Goal: Transaction & Acquisition: Obtain resource

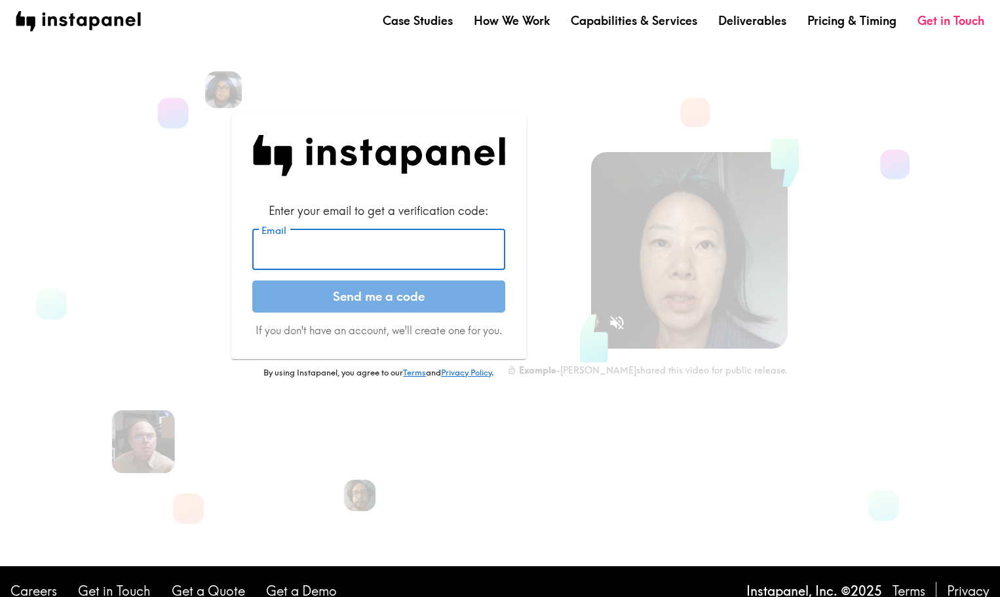
click at [412, 243] on input "Email" at bounding box center [378, 249] width 253 height 41
type input "[PERSON_NAME][EMAIL_ADDRESS][PERSON_NAME][DOMAIN_NAME]"
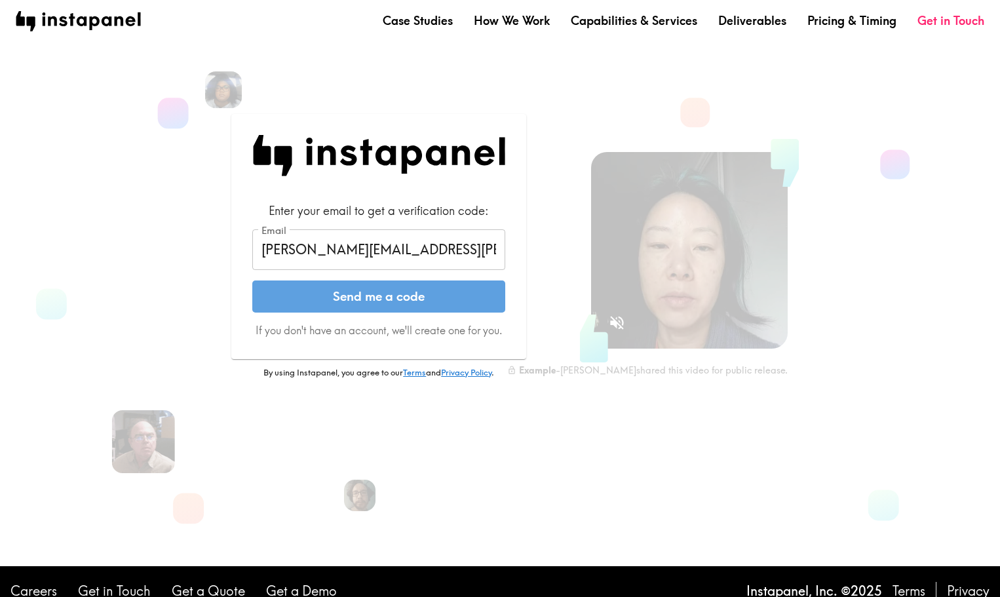
click at [409, 298] on button "Send me a code" at bounding box center [378, 296] width 253 height 33
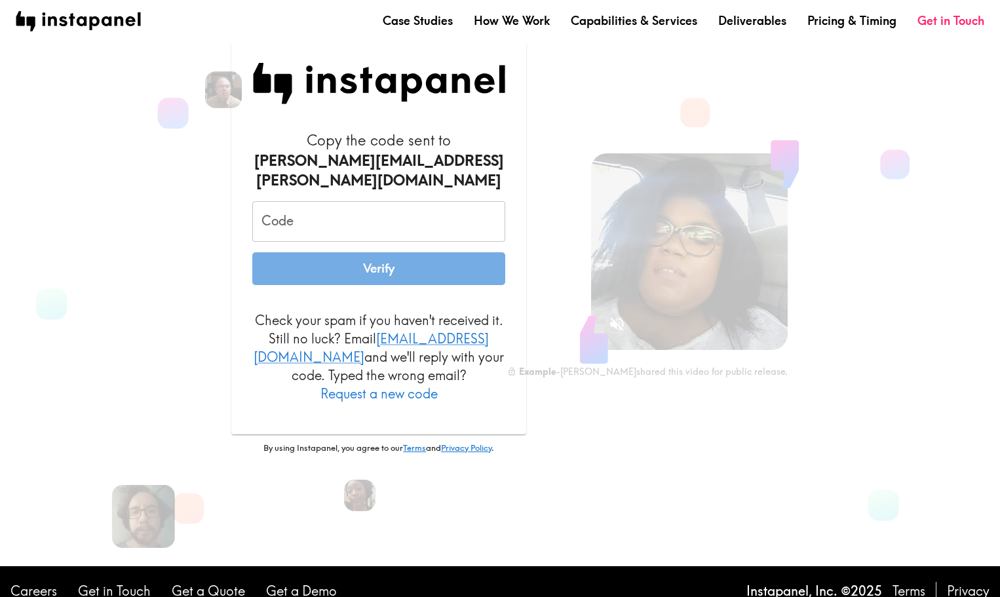
click at [339, 223] on input "Code" at bounding box center [378, 221] width 253 height 41
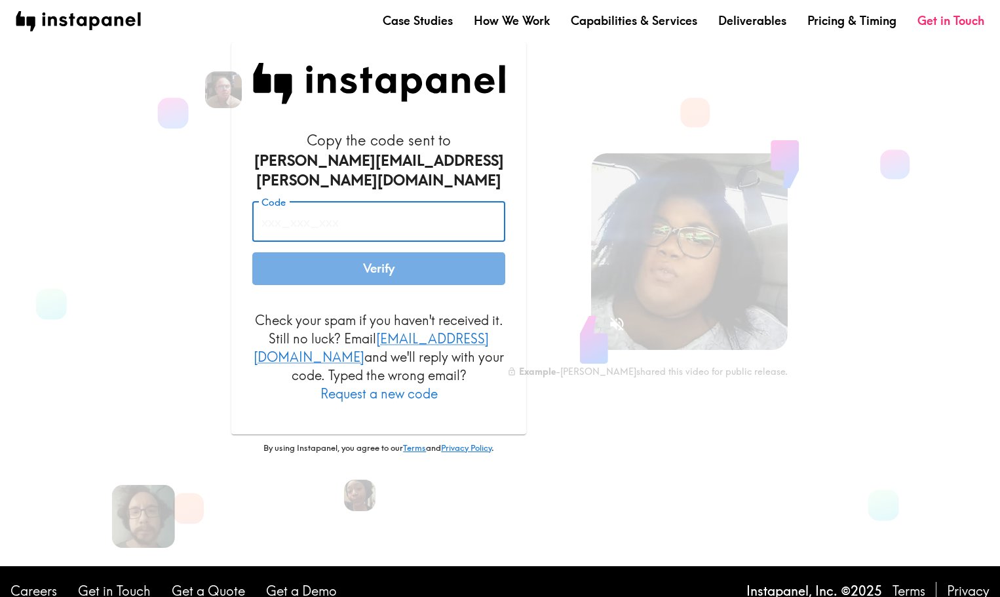
paste input "G62_pd6_tGh"
type input "G62_pd6_tGh"
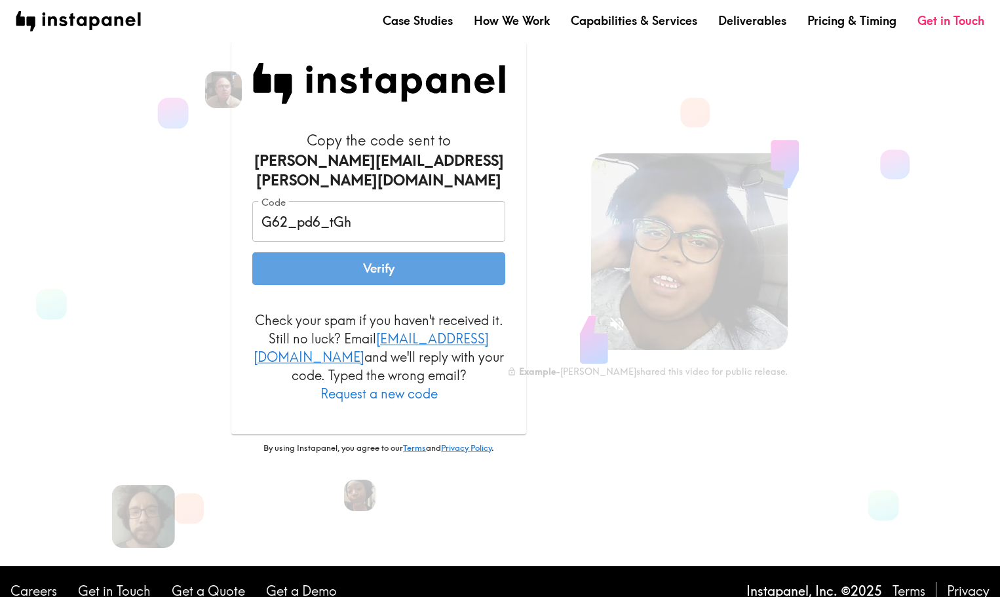
click at [367, 263] on button "Verify" at bounding box center [378, 268] width 253 height 33
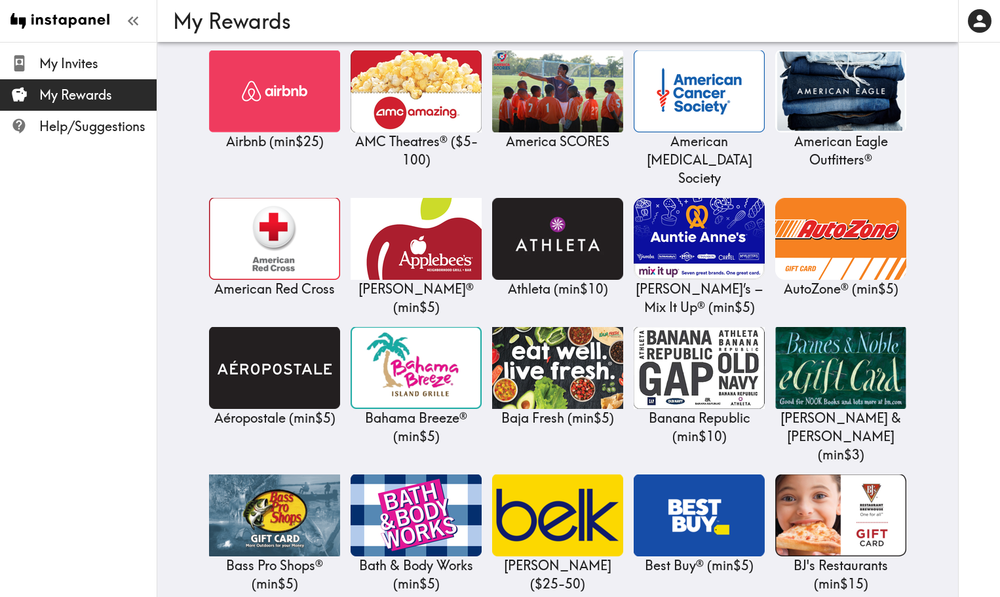
scroll to position [262, 0]
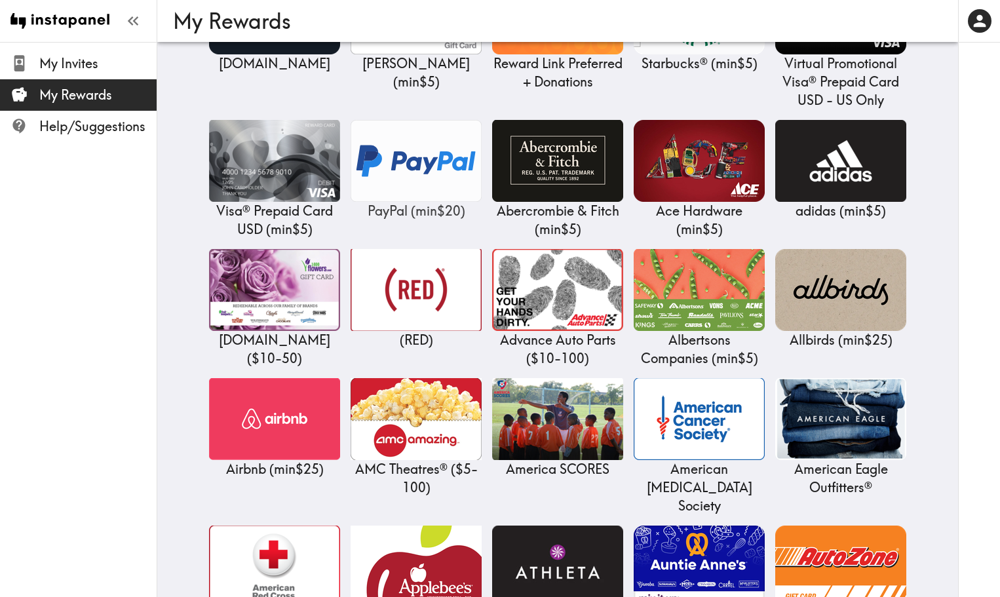
click at [409, 168] on img at bounding box center [416, 161] width 131 height 82
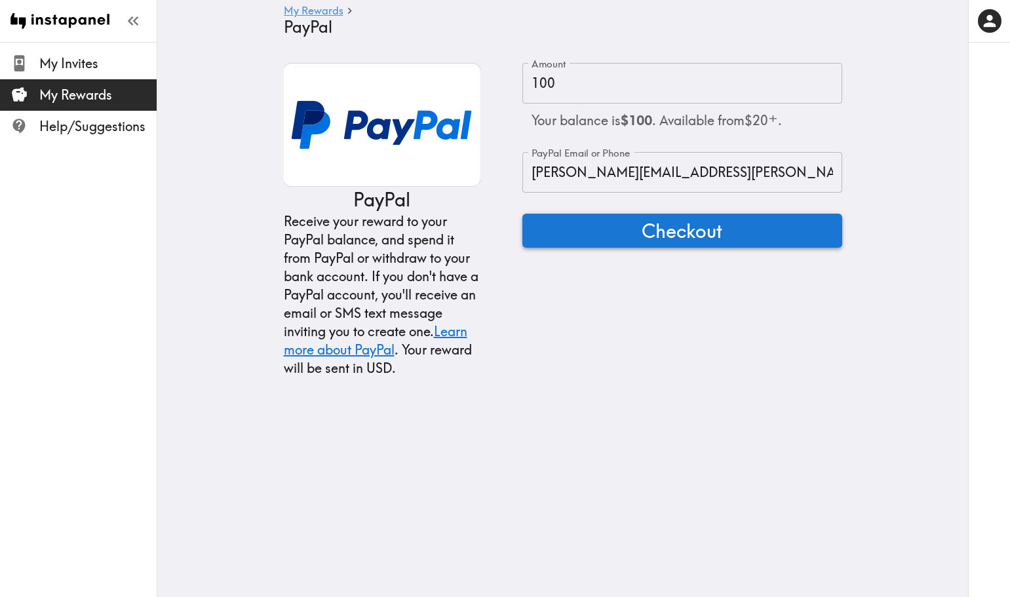
click at [630, 231] on button "Checkout" at bounding box center [682, 231] width 320 height 34
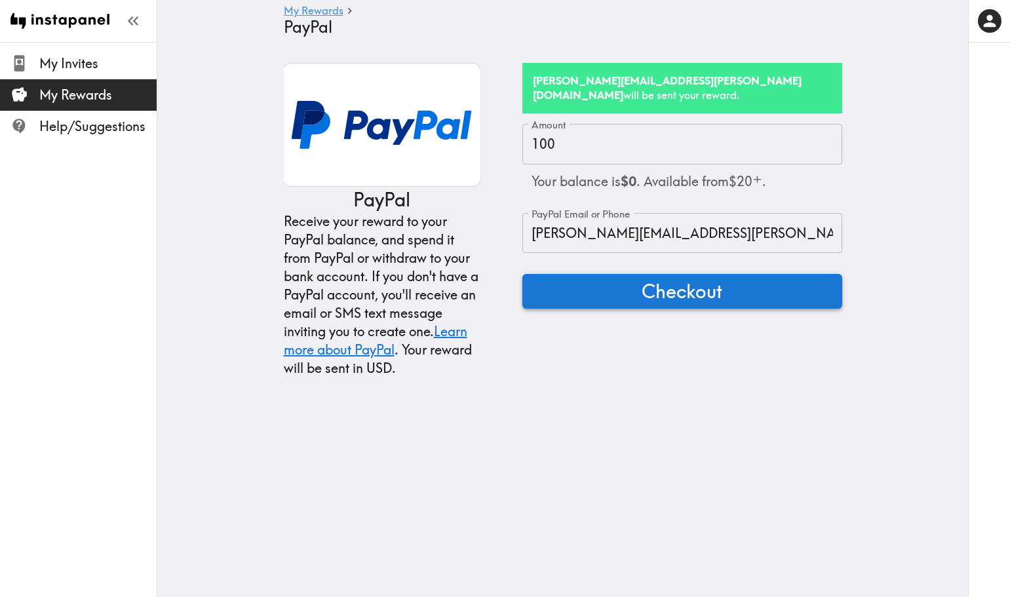
click at [670, 278] on span "Checkout" at bounding box center [682, 291] width 81 height 26
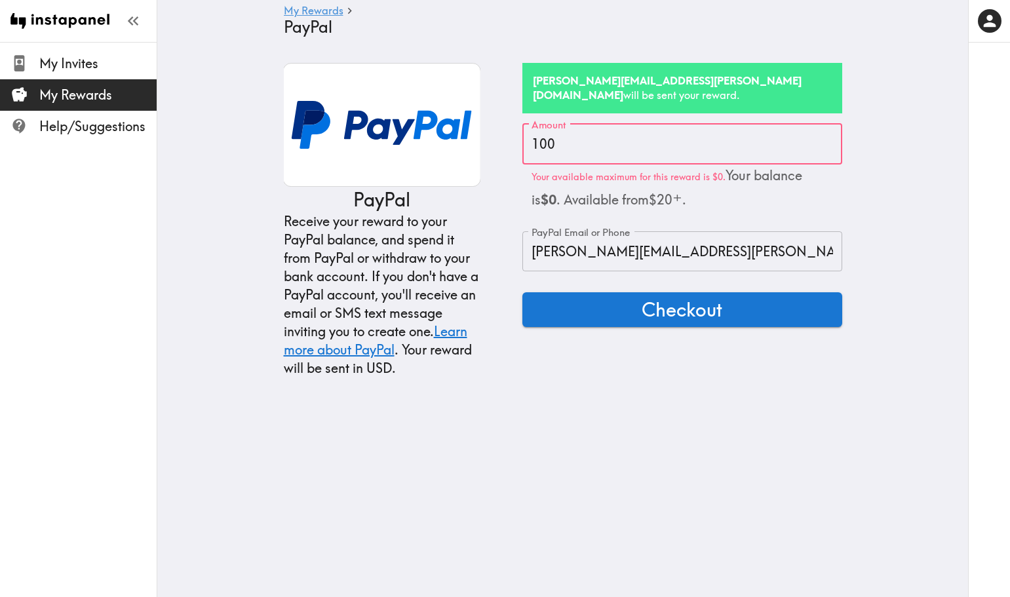
click at [871, 185] on main "My Rewards PayPal PayPal Receive your reward to your PayPal balance, and spend …" at bounding box center [562, 220] width 811 height 356
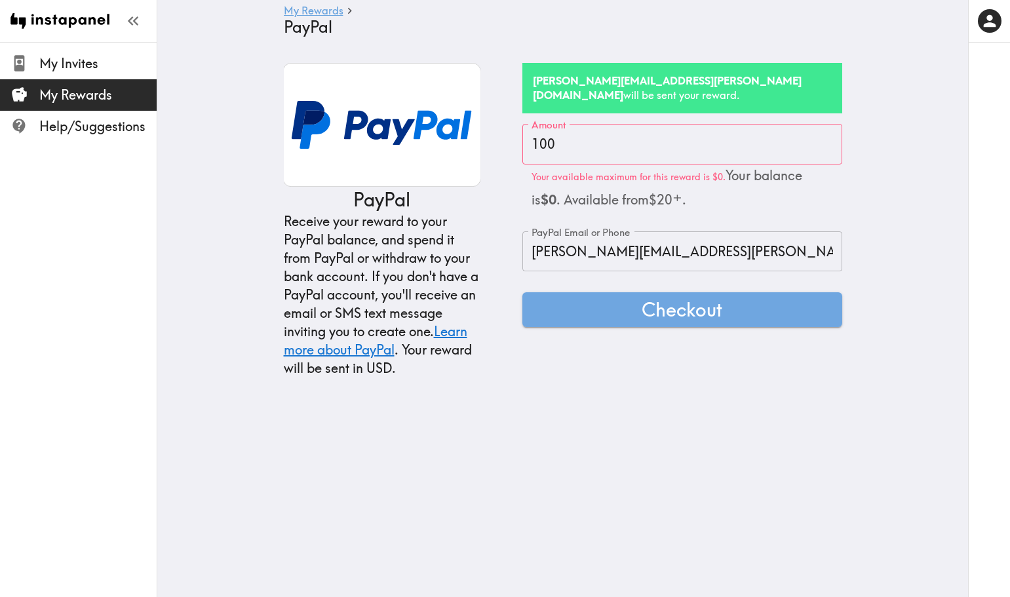
click at [299, 11] on link "My Rewards" at bounding box center [314, 11] width 60 height 12
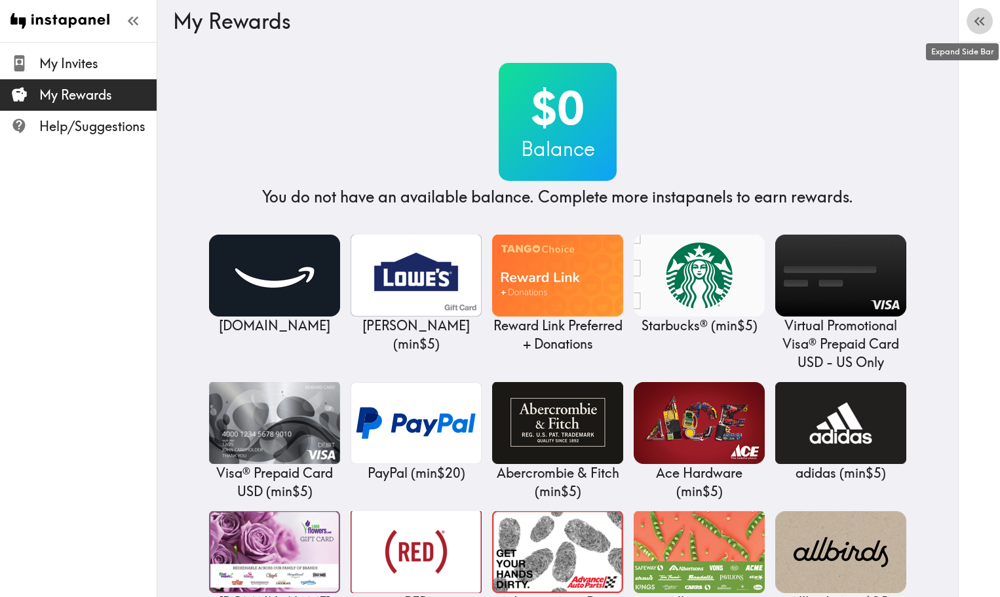
click at [982, 24] on icon "button" at bounding box center [981, 21] width 5 height 9
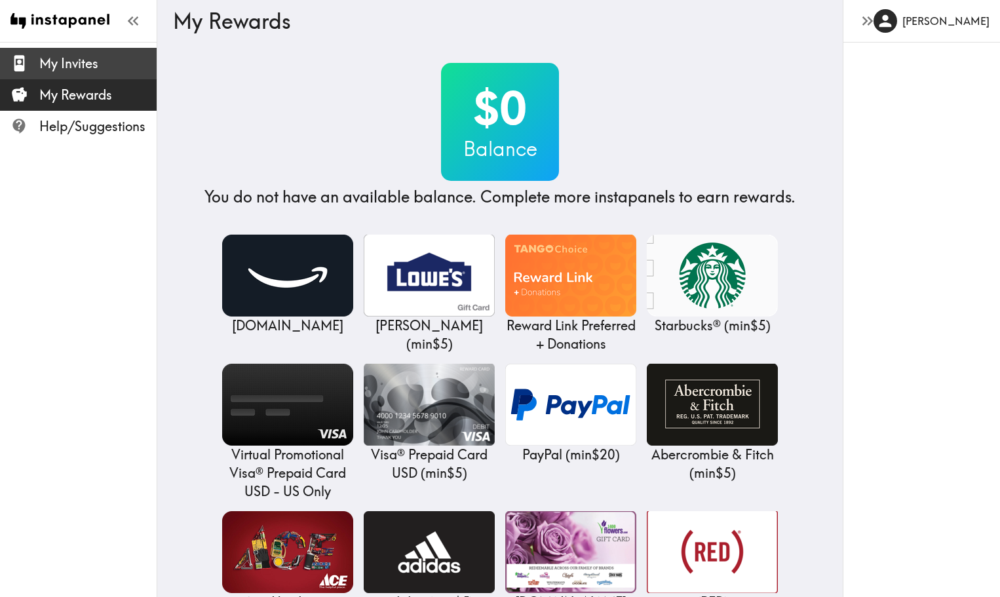
click at [48, 58] on span "My Invites" at bounding box center [97, 63] width 117 height 18
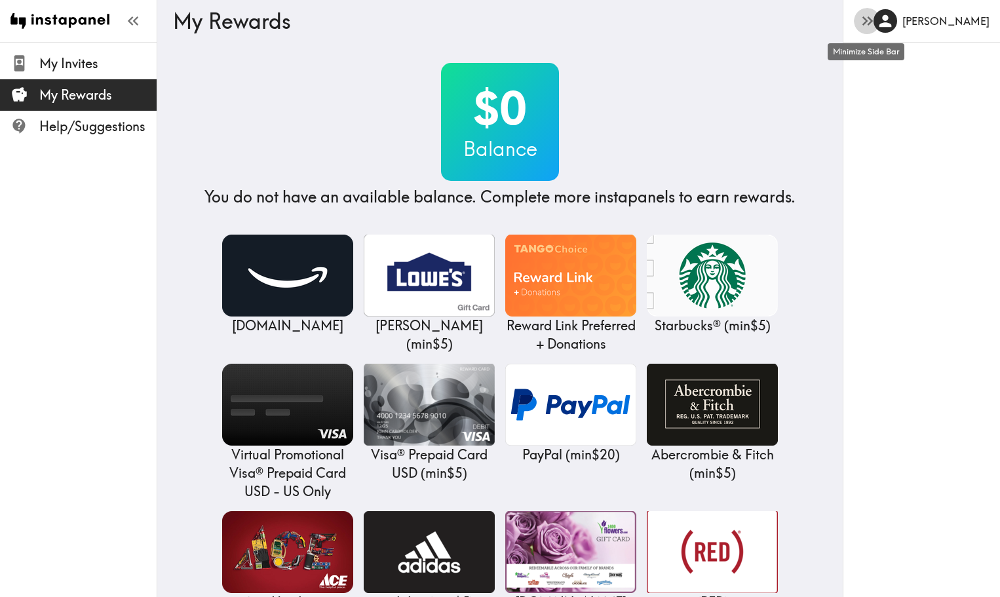
click at [866, 24] on icon "button" at bounding box center [867, 21] width 18 height 18
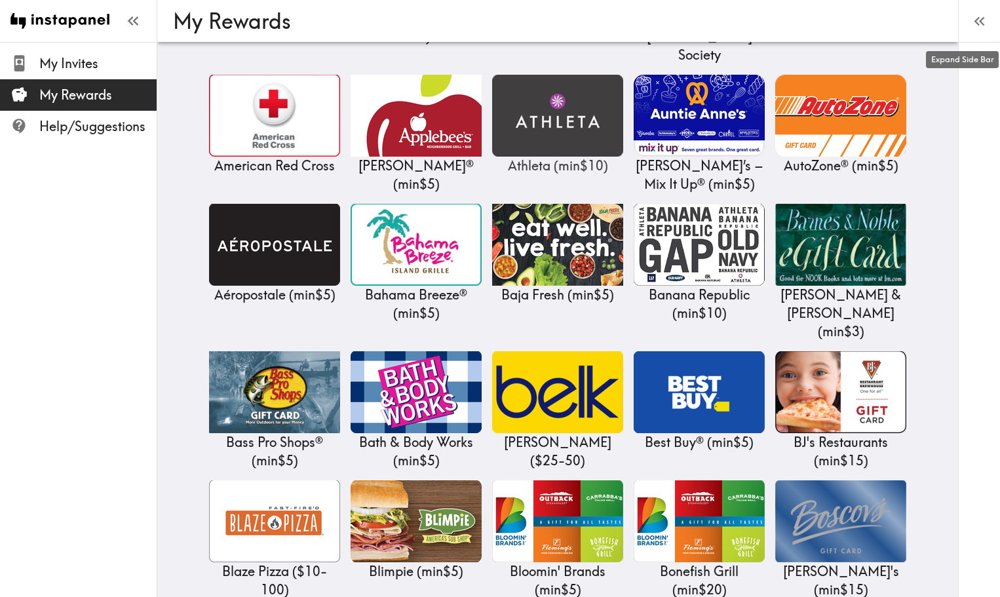
scroll to position [721, 0]
